Goal: Book appointment/travel/reservation

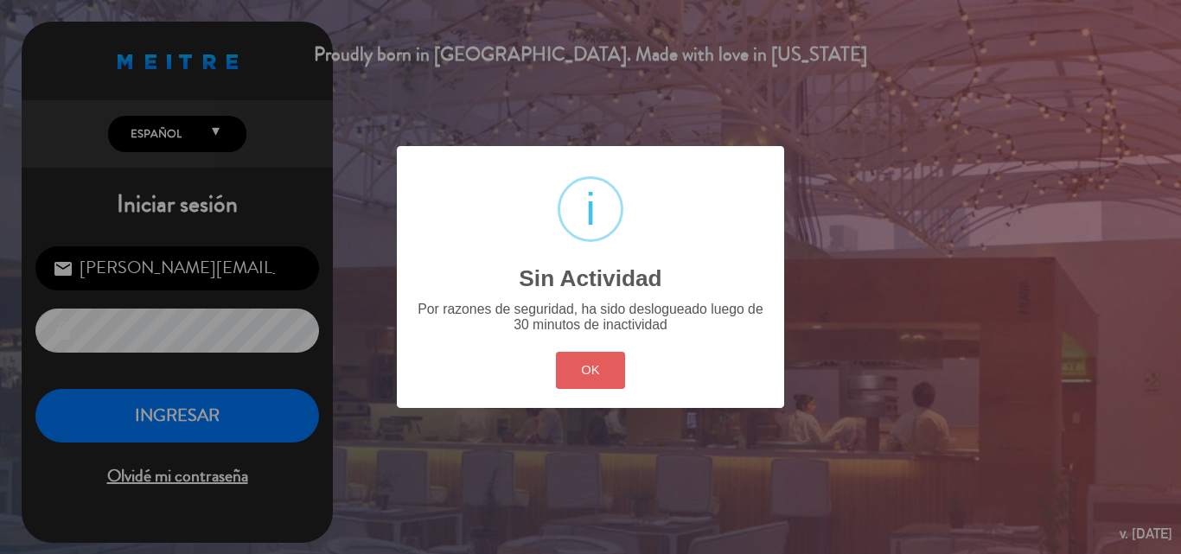
click at [582, 369] on button "OK" at bounding box center [591, 370] width 70 height 37
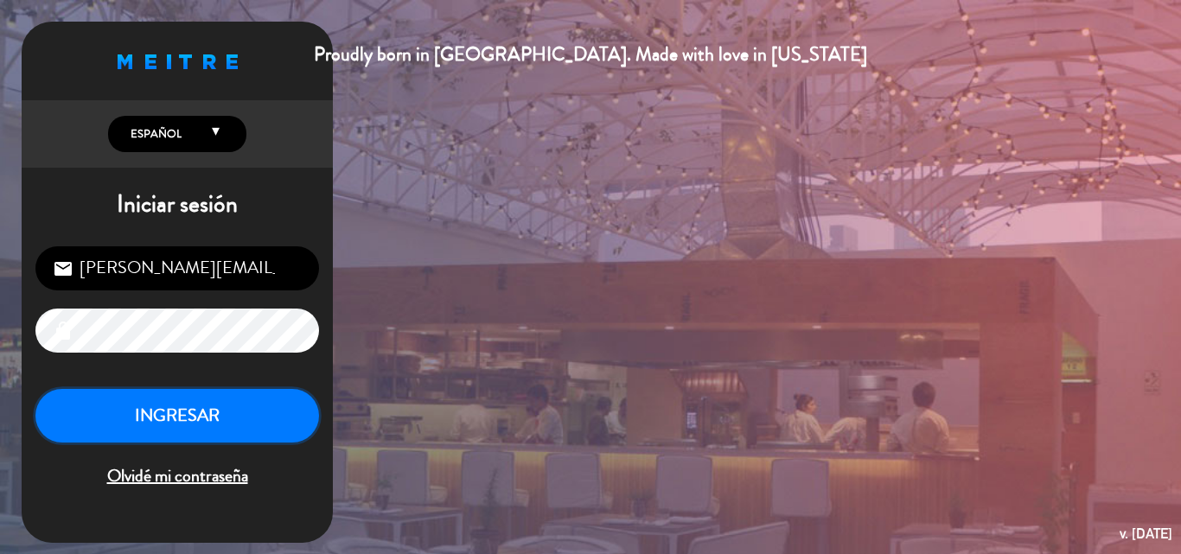
click at [254, 406] on button "INGRESAR" at bounding box center [176, 416] width 283 height 54
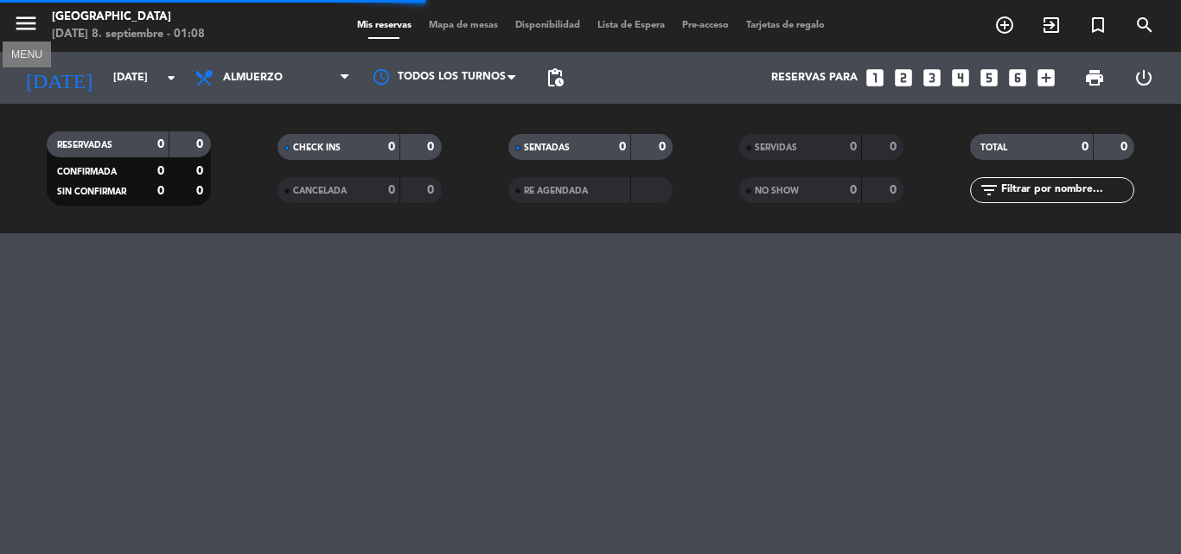
click at [29, 20] on icon "menu" at bounding box center [26, 23] width 26 height 26
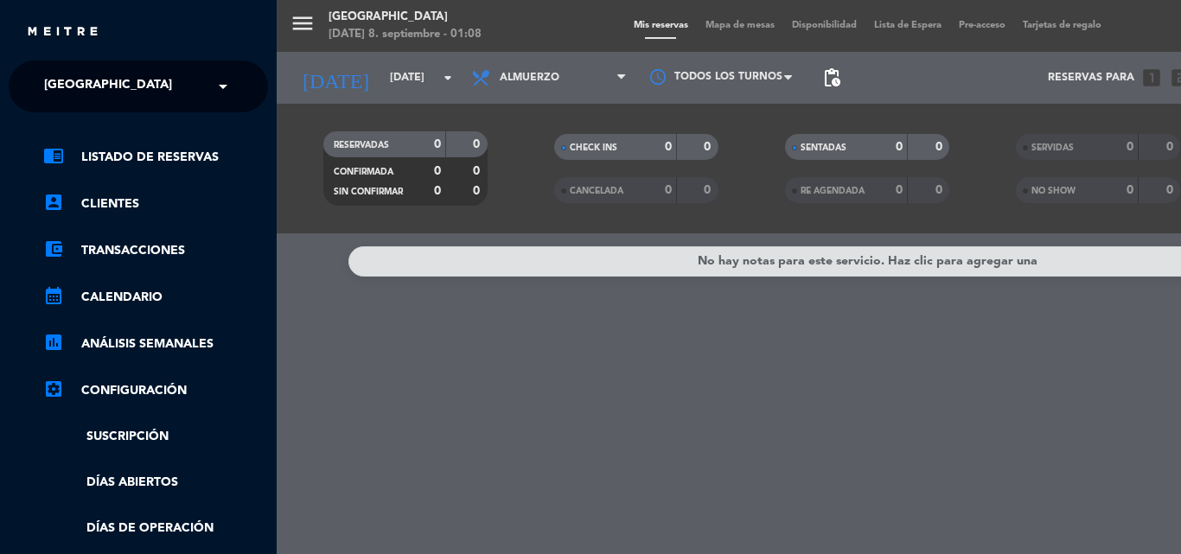
click at [91, 83] on span "[GEOGRAPHIC_DATA]" at bounding box center [108, 86] width 128 height 36
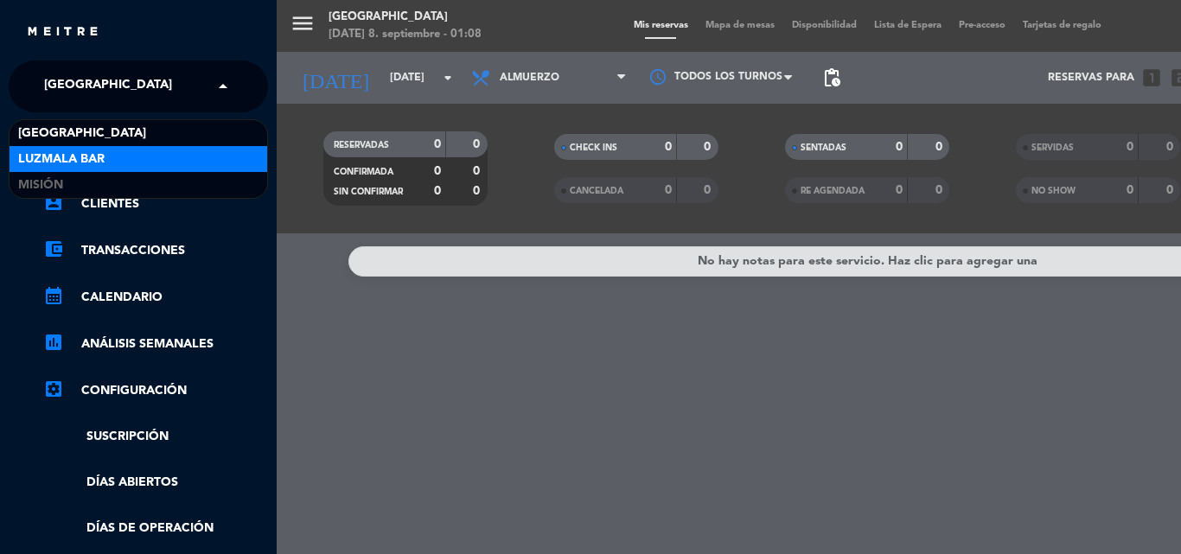
click at [93, 155] on span "Luzmala Bar" at bounding box center [61, 160] width 86 height 20
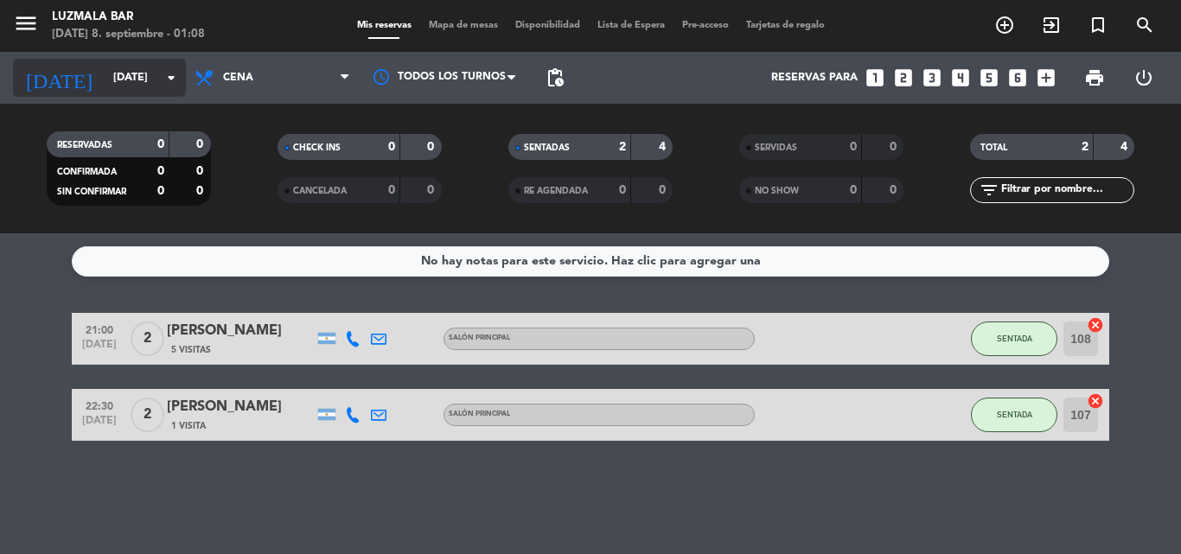
click at [137, 76] on input "[DATE]" at bounding box center [178, 77] width 146 height 29
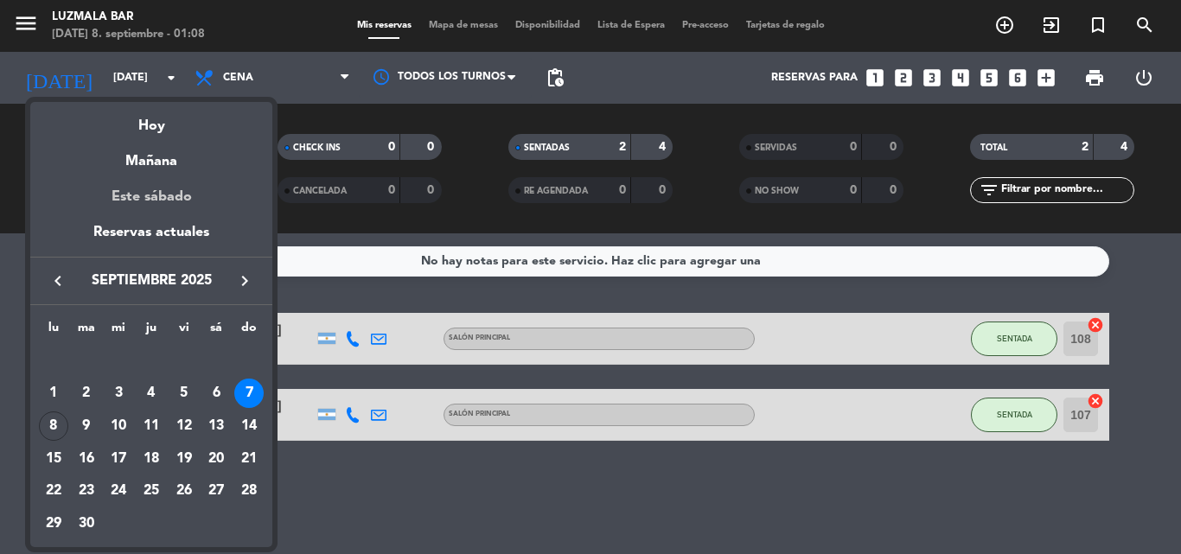
click at [137, 191] on div "Este sábado" at bounding box center [151, 197] width 242 height 48
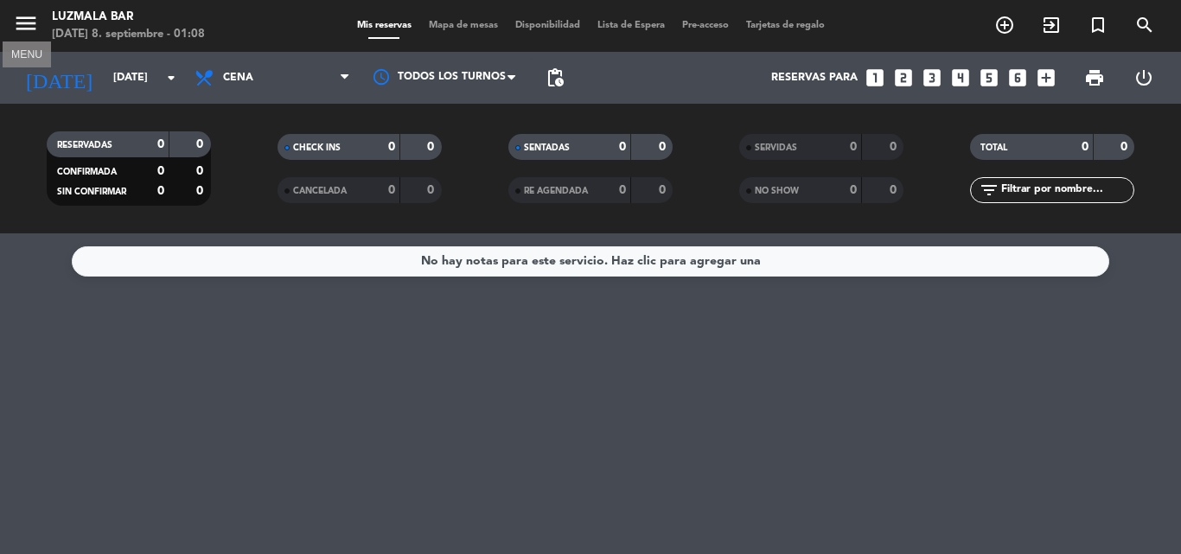
click at [22, 18] on icon "menu" at bounding box center [26, 23] width 26 height 26
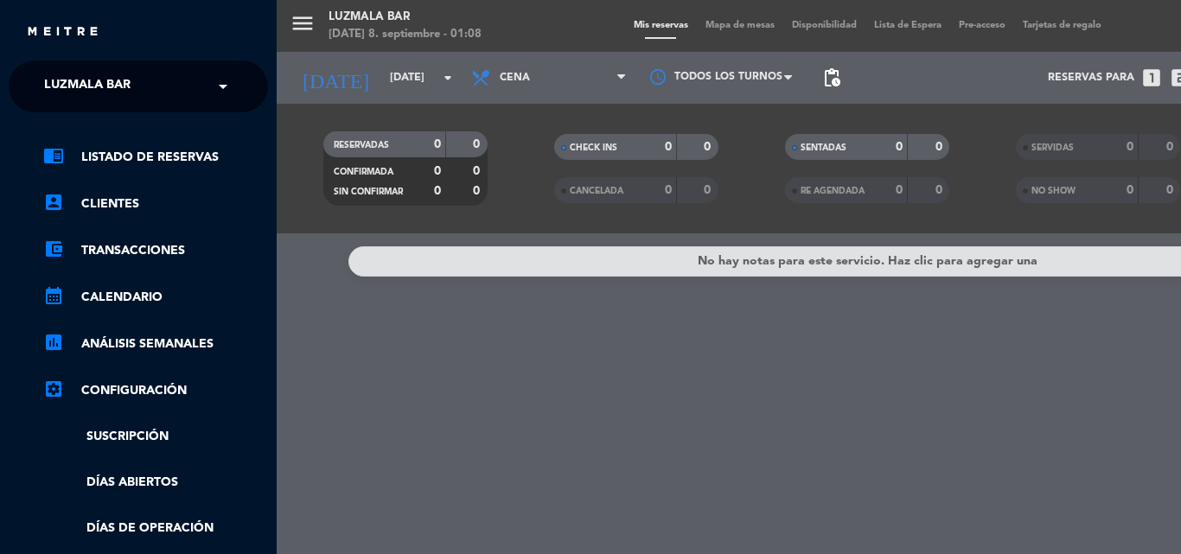
click at [333, 99] on div "menu Luzmala Bar [DATE] 8. septiembre - 01:08 Mis reservas Mapa de mesas Dispon…" at bounding box center [867, 277] width 1181 height 554
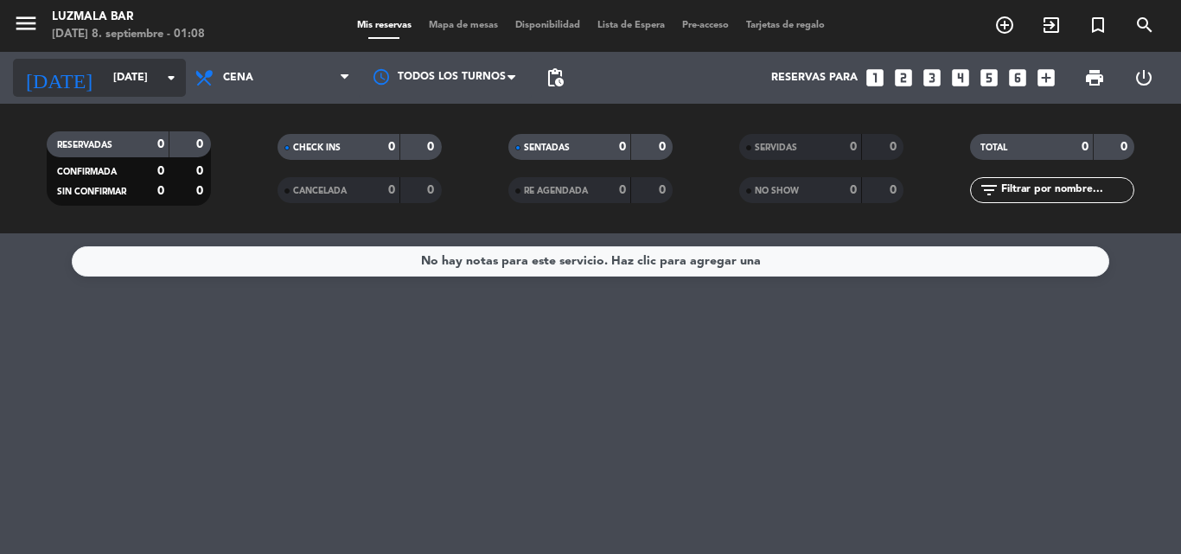
click at [175, 80] on icon "arrow_drop_down" at bounding box center [171, 77] width 21 height 21
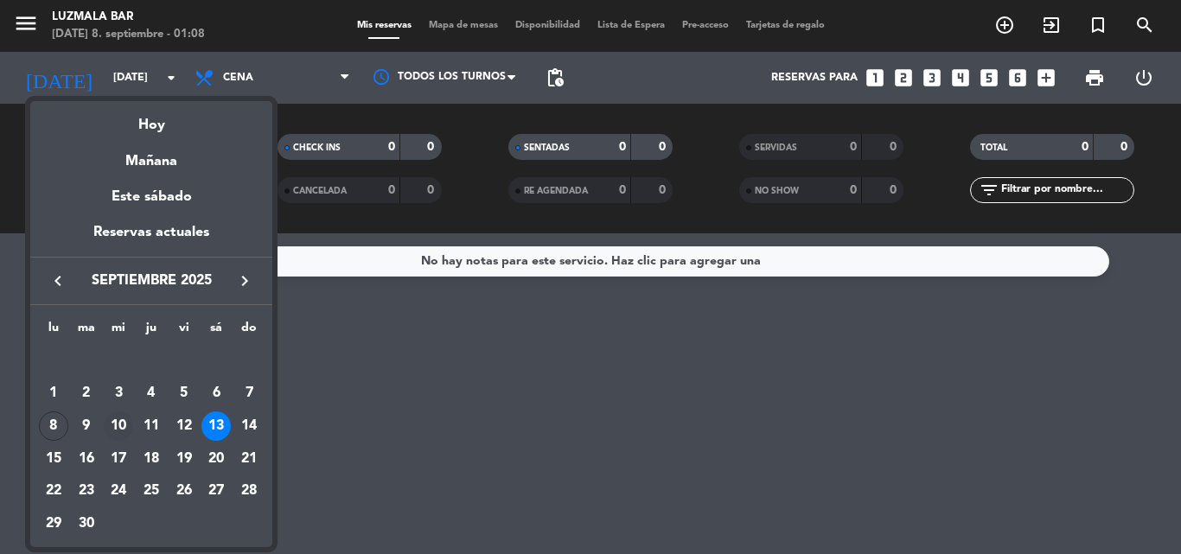
click at [118, 423] on div "10" at bounding box center [118, 425] width 29 height 29
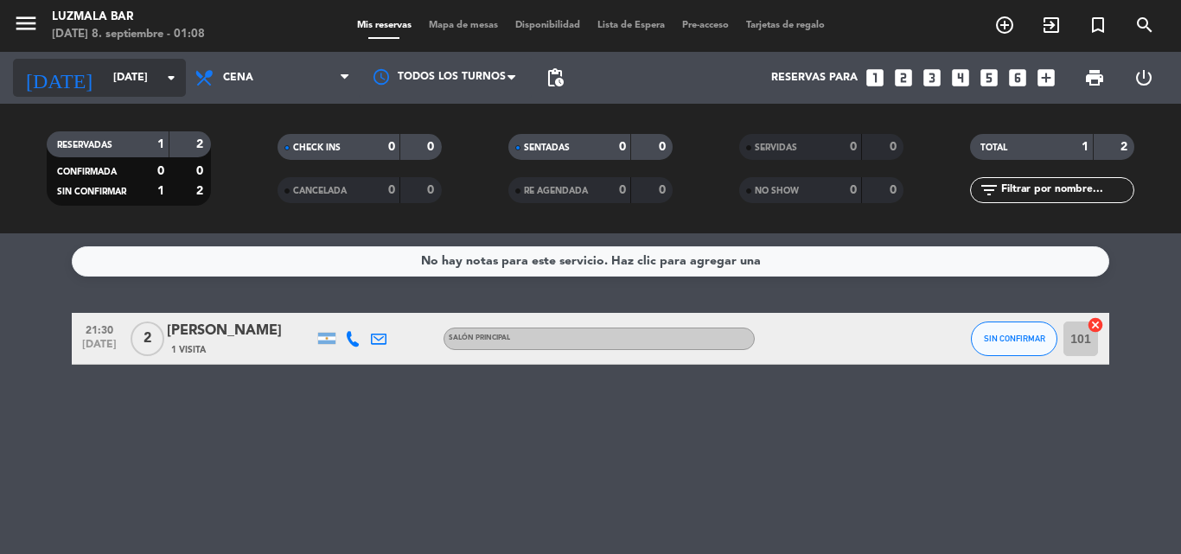
click at [169, 78] on icon "arrow_drop_down" at bounding box center [171, 77] width 21 height 21
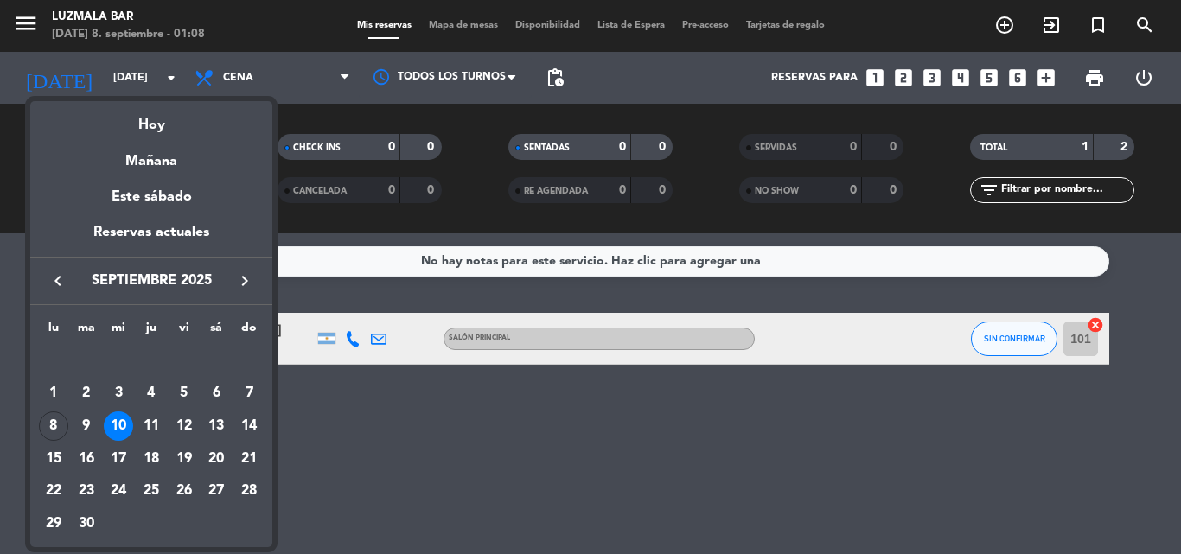
click at [152, 425] on div "11" at bounding box center [151, 425] width 29 height 29
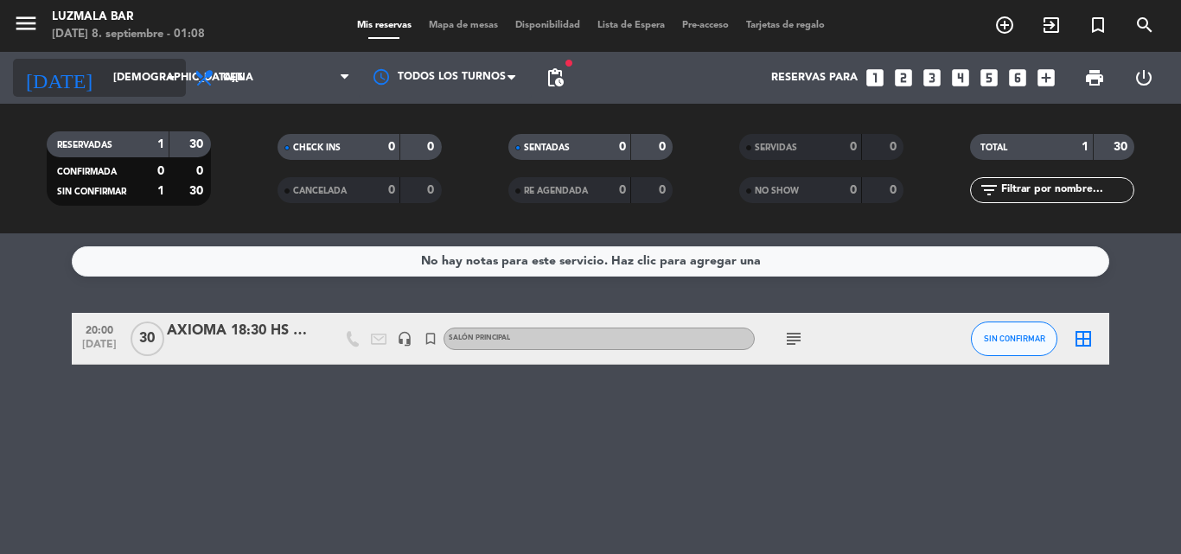
click at [177, 73] on icon "arrow_drop_down" at bounding box center [171, 77] width 21 height 21
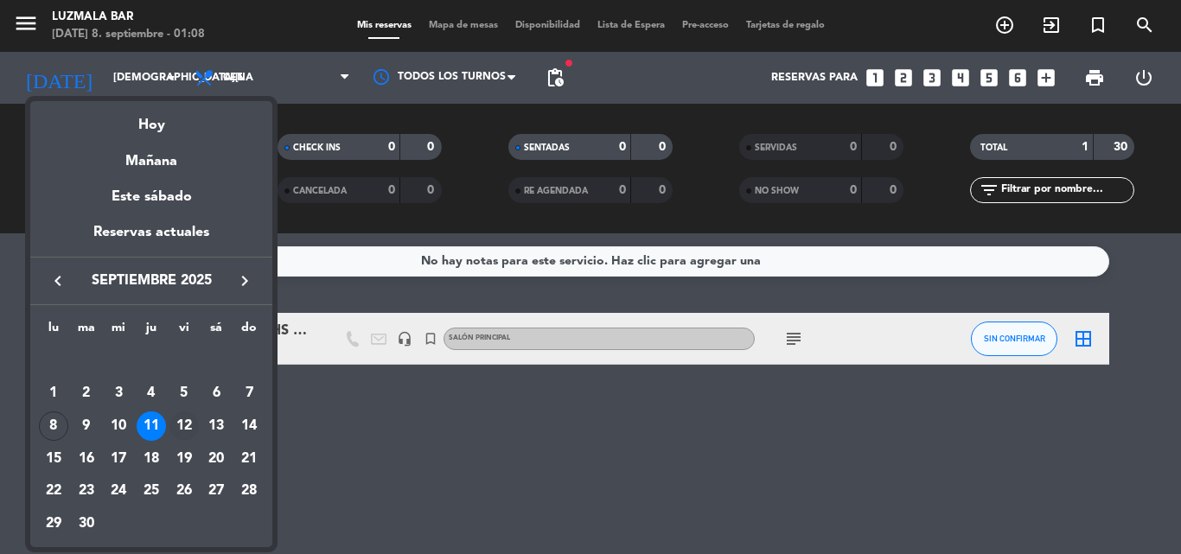
click at [187, 423] on div "12" at bounding box center [183, 425] width 29 height 29
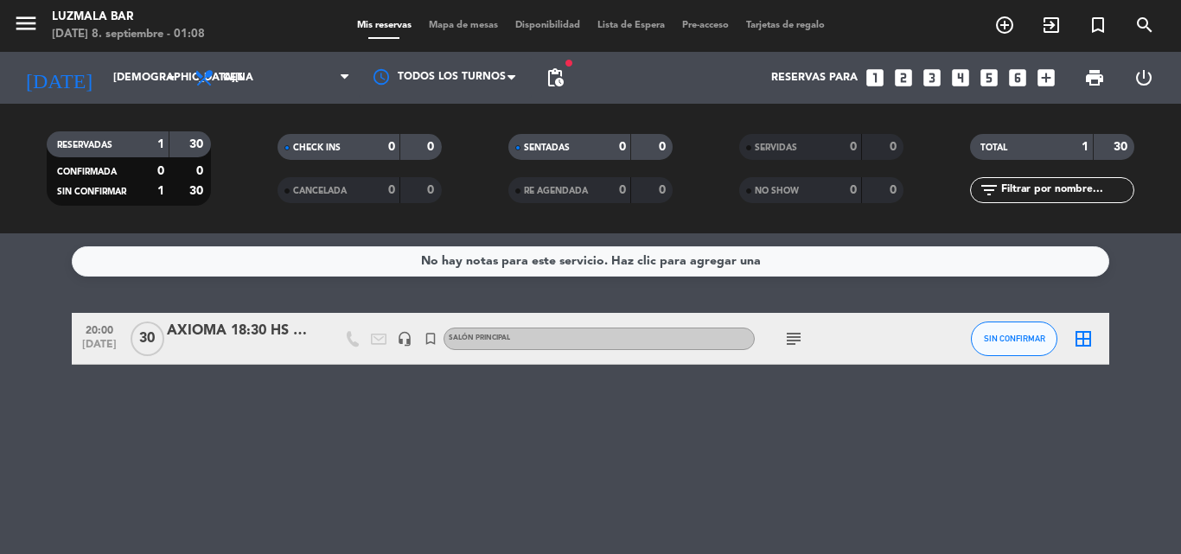
type input "[DATE]"
